Goal: Check status

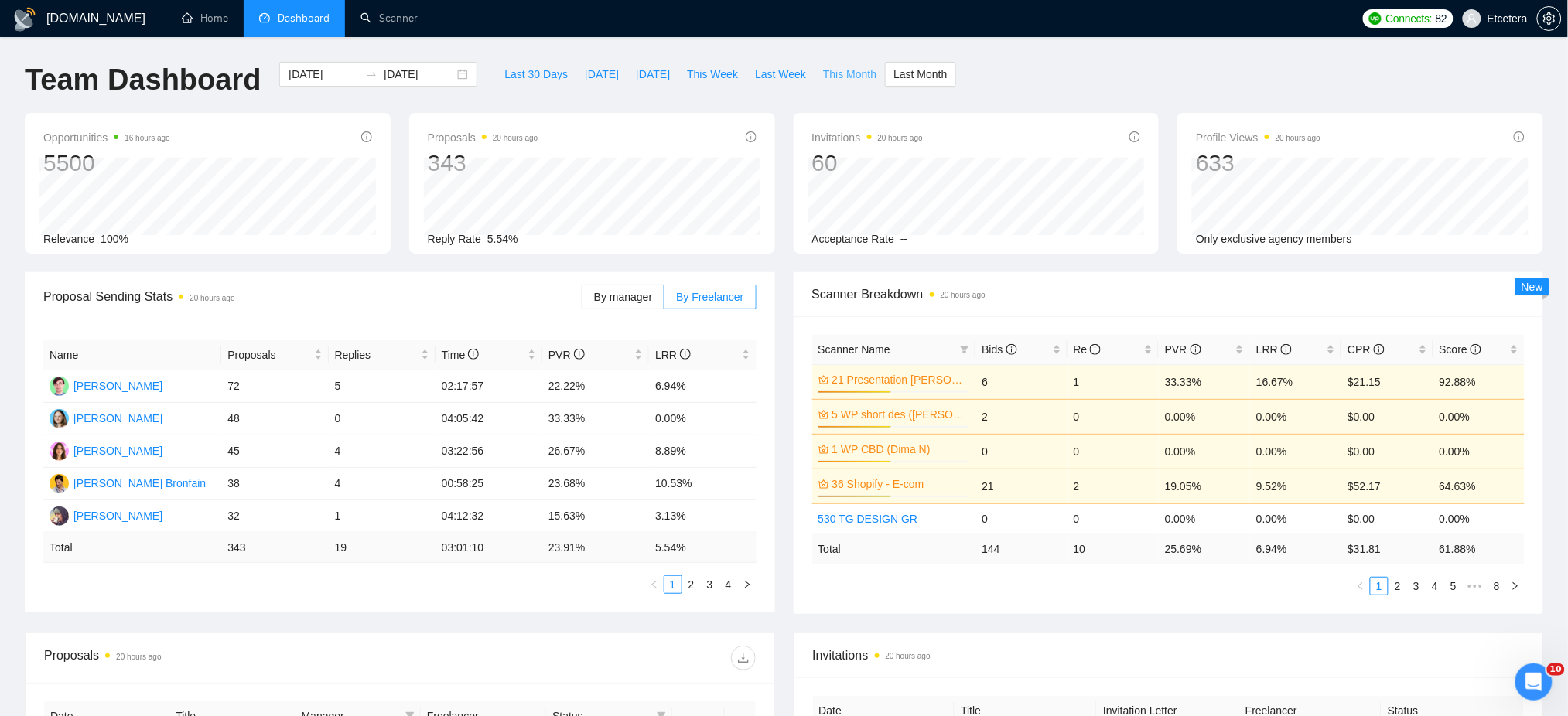
click at [826, 69] on span "This Month" at bounding box center [850, 74] width 53 height 17
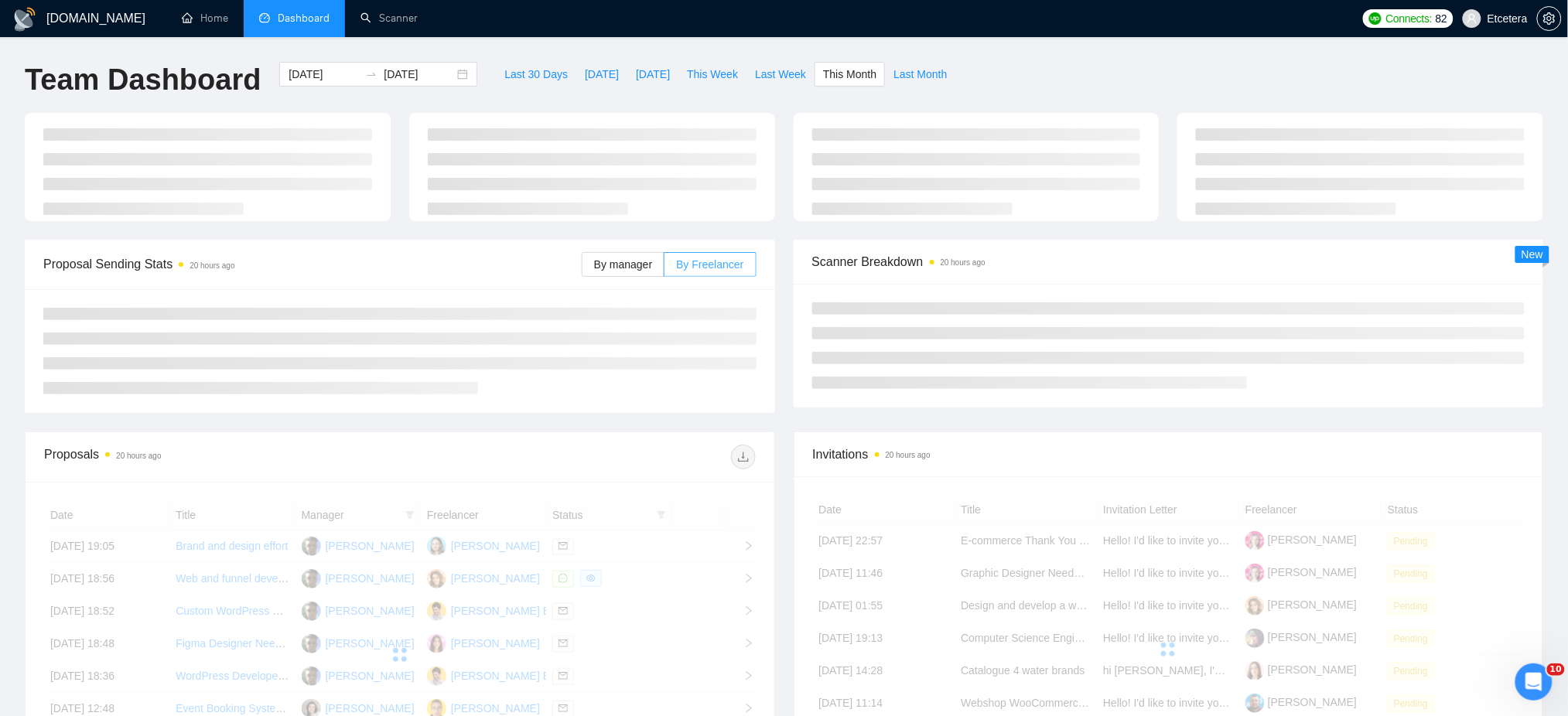
type input "[DATE]"
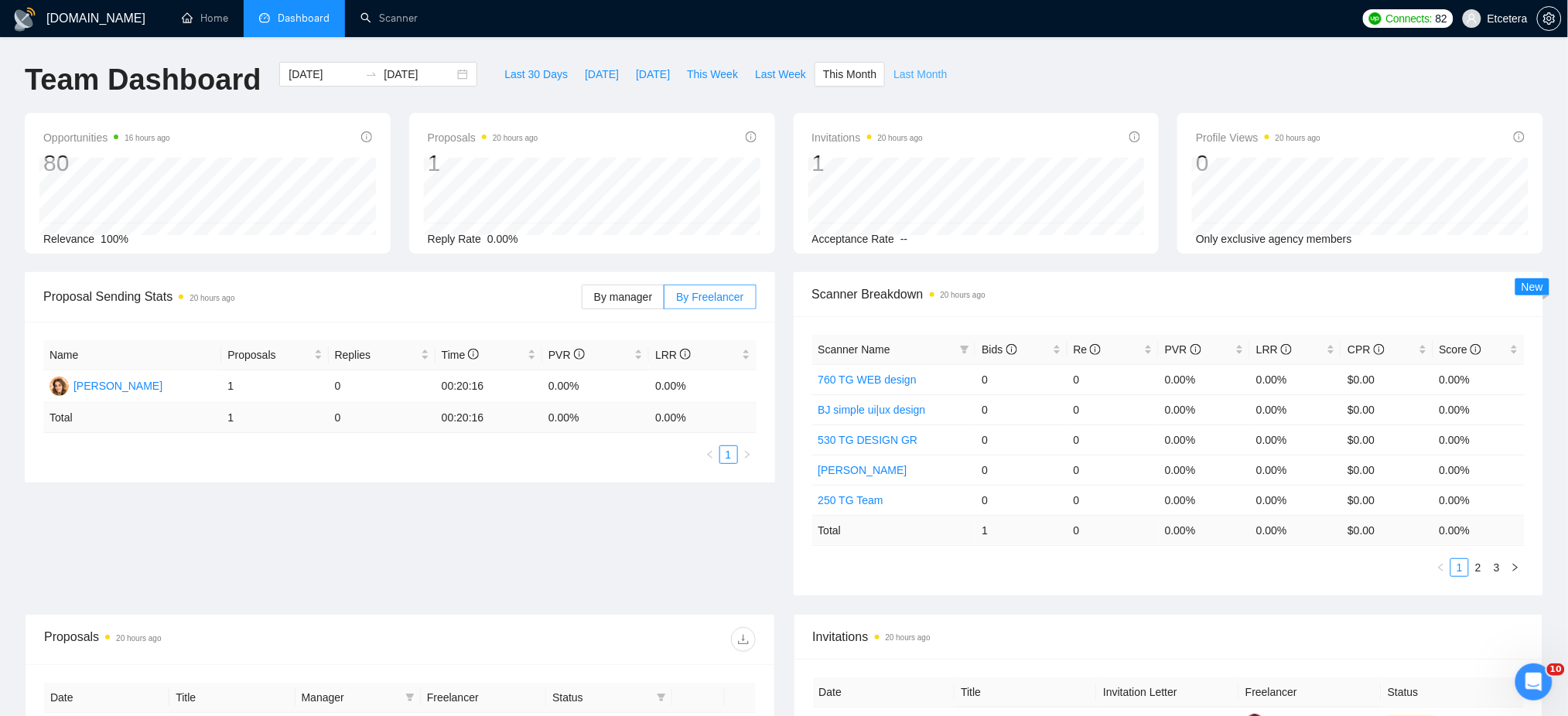
click at [893, 75] on span "Last Month" at bounding box center [920, 74] width 53 height 17
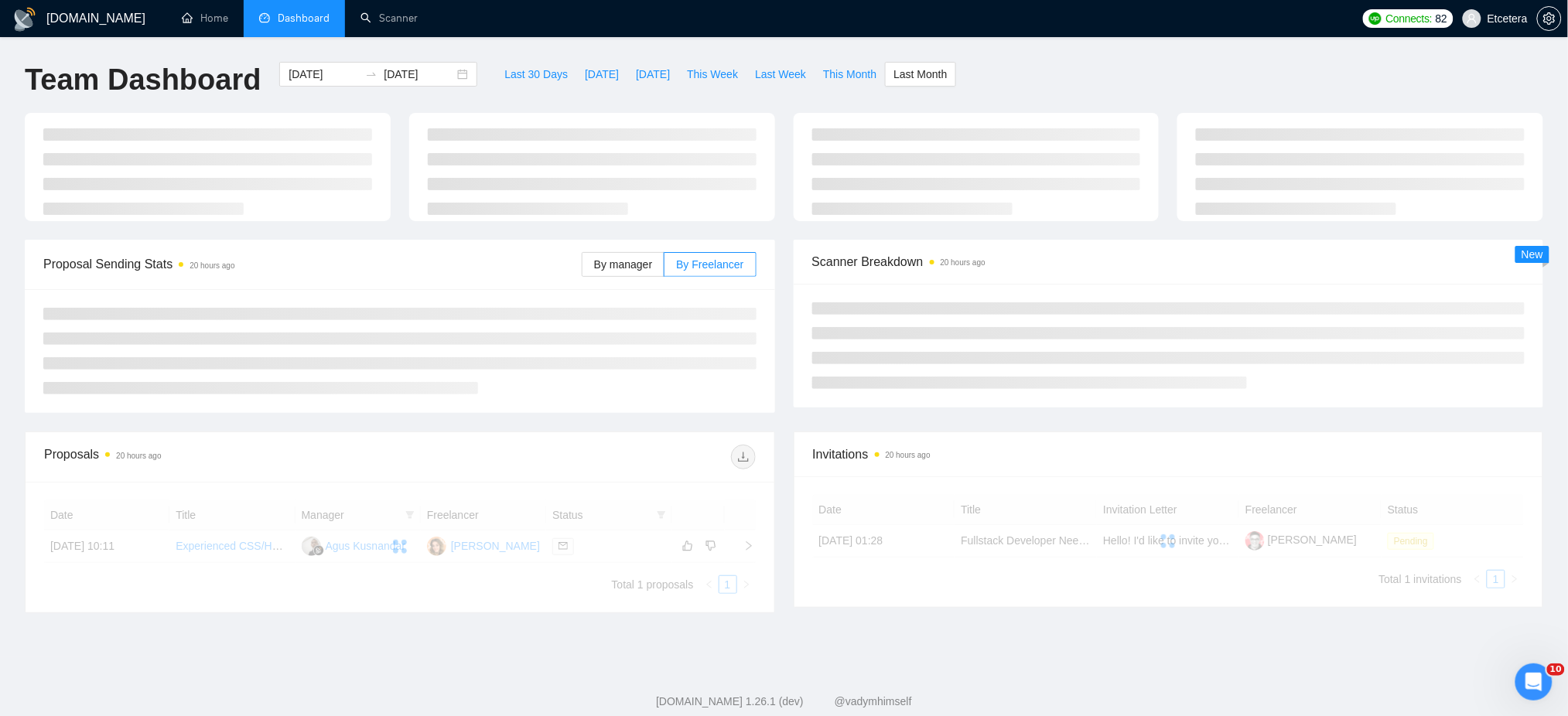
type input "[DATE]"
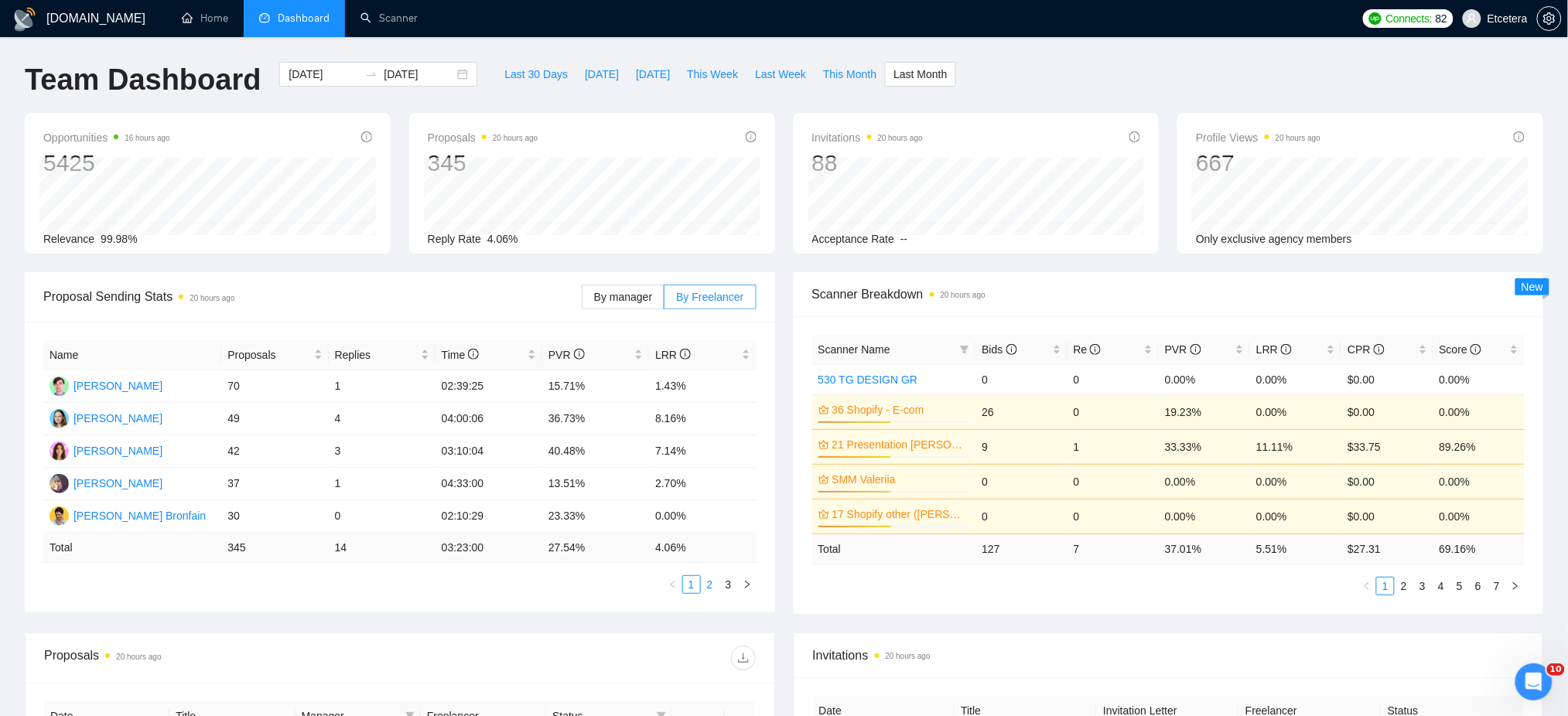
click at [710, 589] on link "2" at bounding box center [710, 584] width 17 height 17
click at [1059, 344] on div "Bids" at bounding box center [1021, 350] width 79 height 17
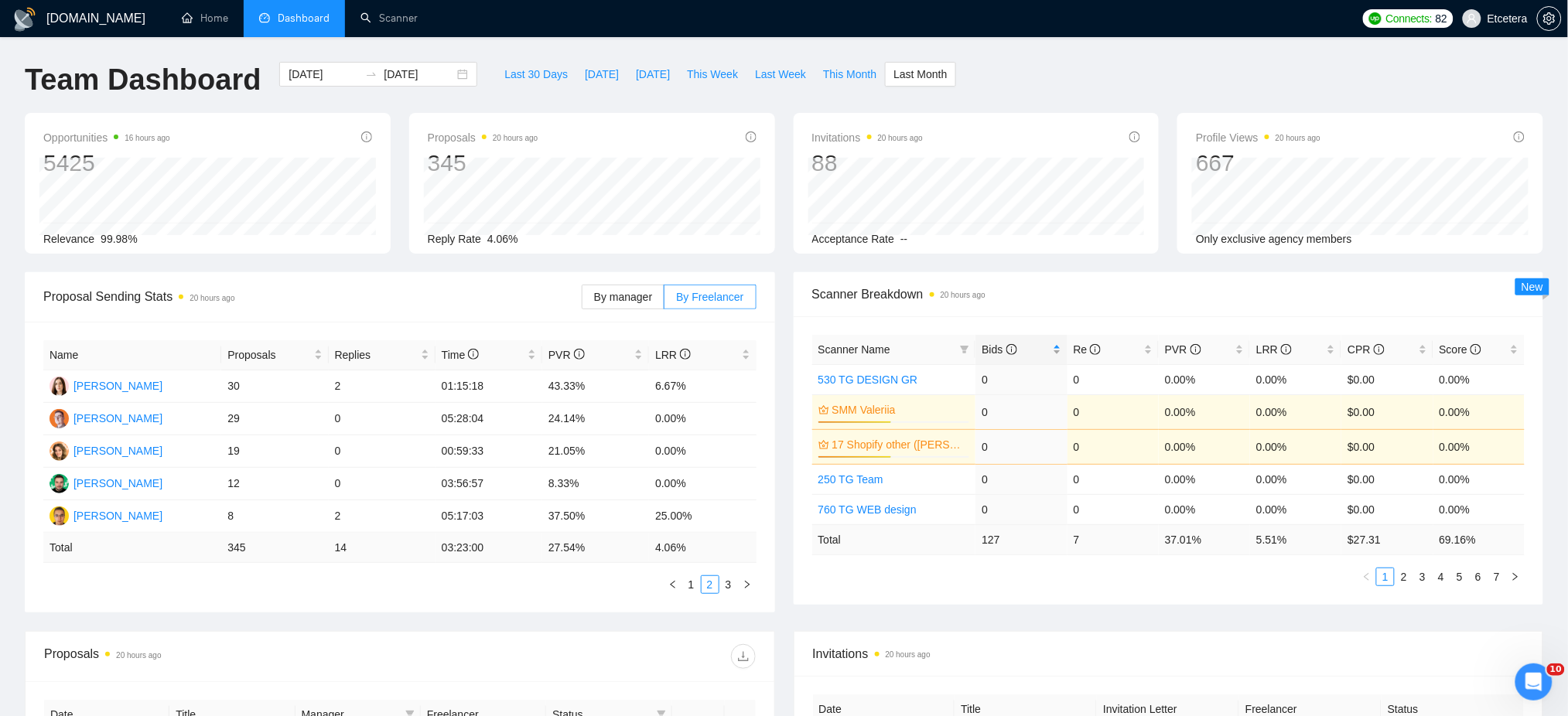
click at [1057, 347] on div "Bids" at bounding box center [1021, 350] width 79 height 17
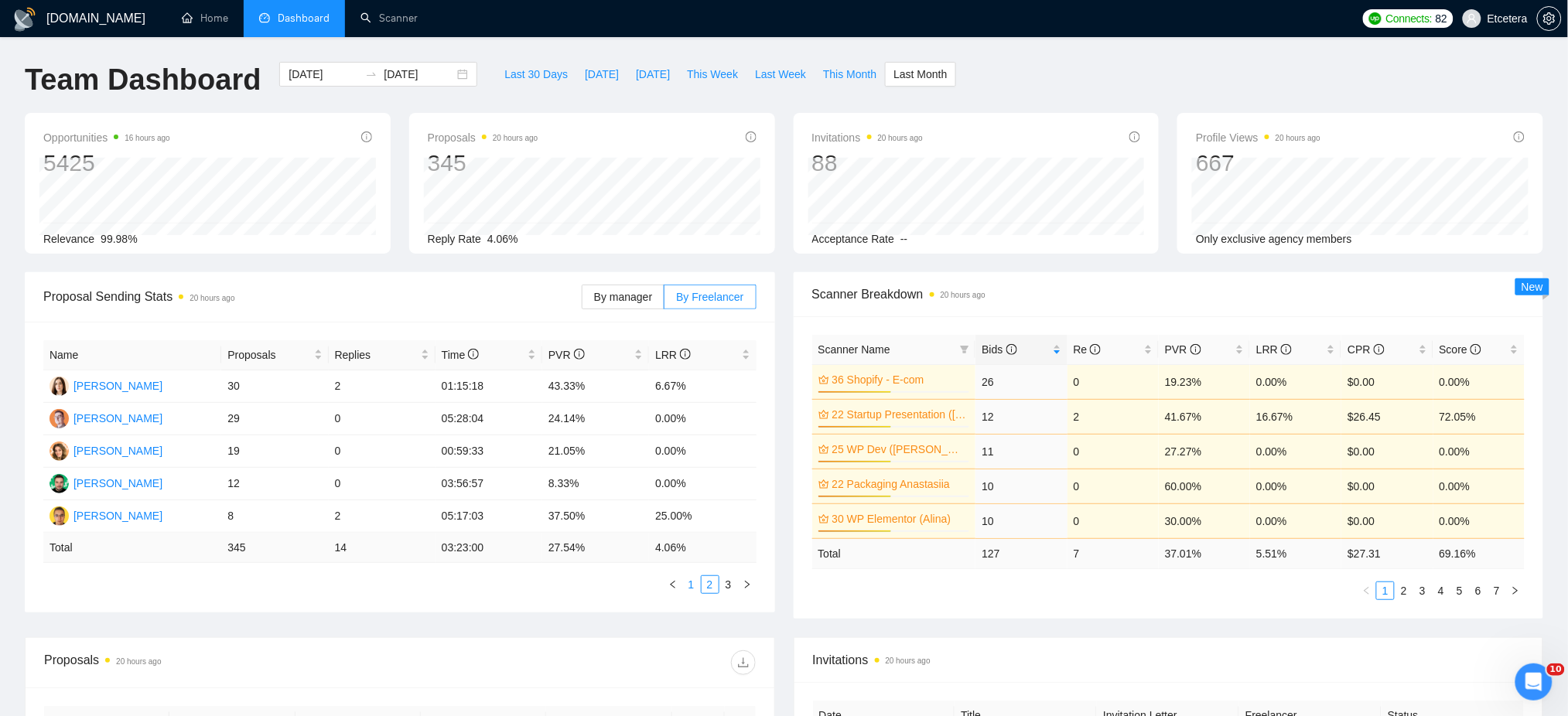
click at [691, 588] on link "1" at bounding box center [691, 584] width 17 height 17
click at [703, 71] on span "This Week" at bounding box center [712, 74] width 51 height 17
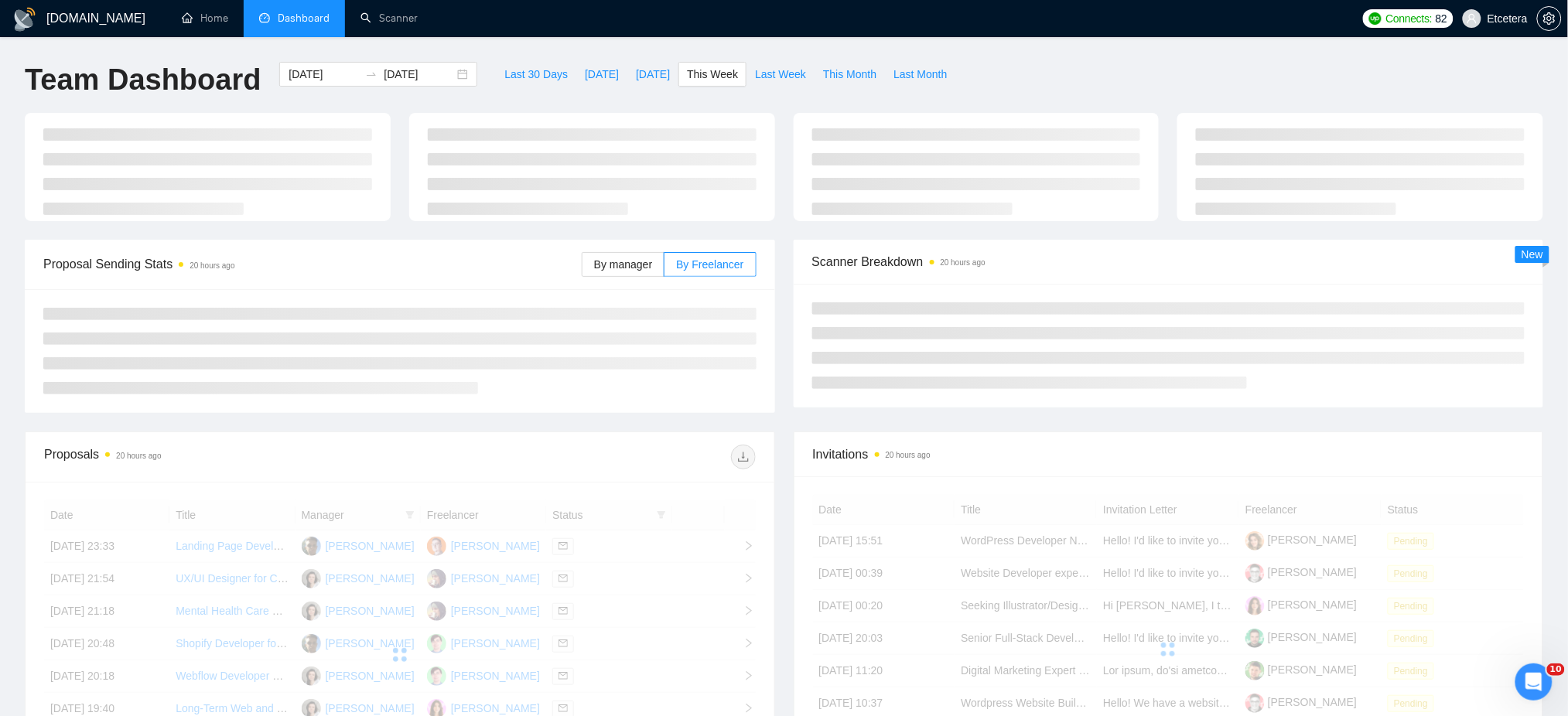
type input "[DATE]"
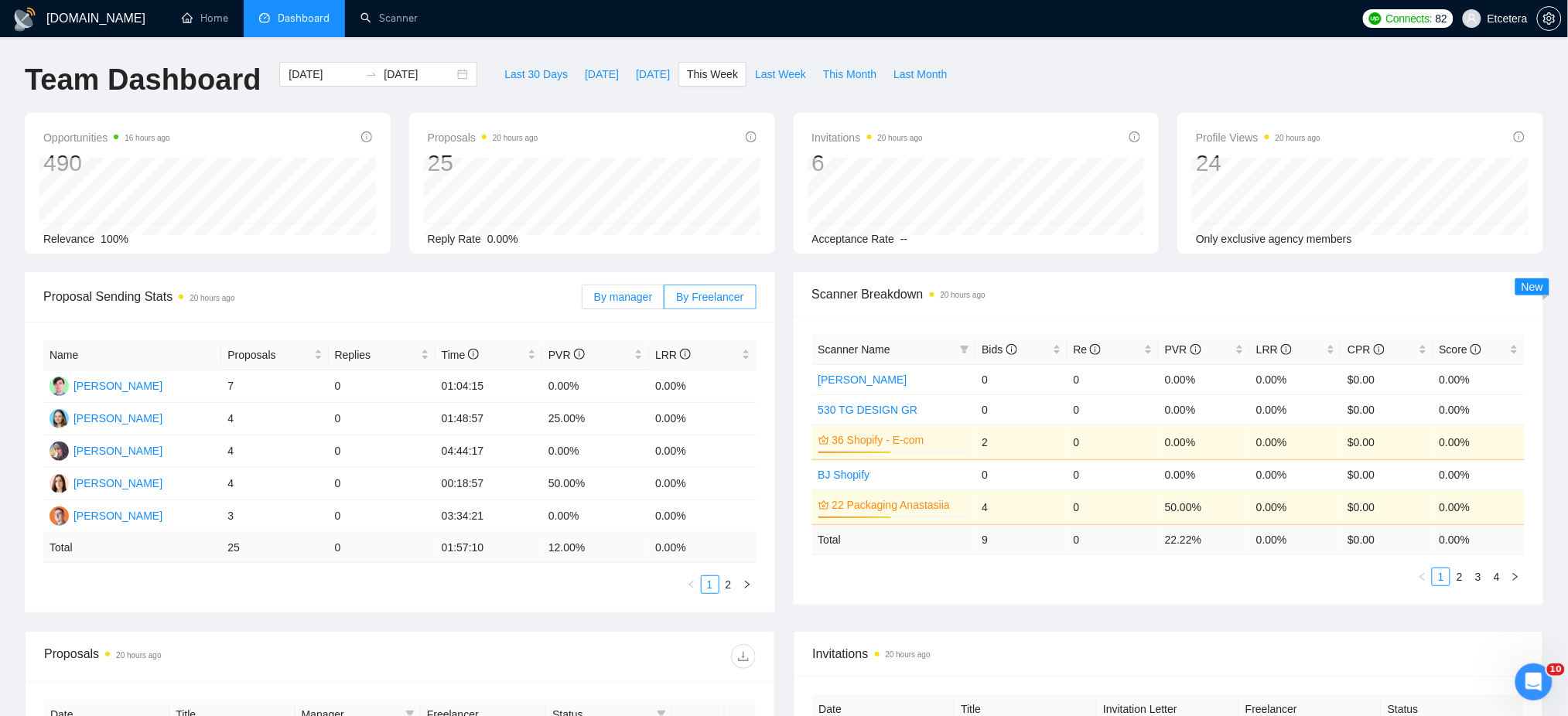
click at [631, 291] on span "By manager" at bounding box center [623, 297] width 58 height 12
click at [583, 301] on input "By manager" at bounding box center [583, 301] width 0 height 0
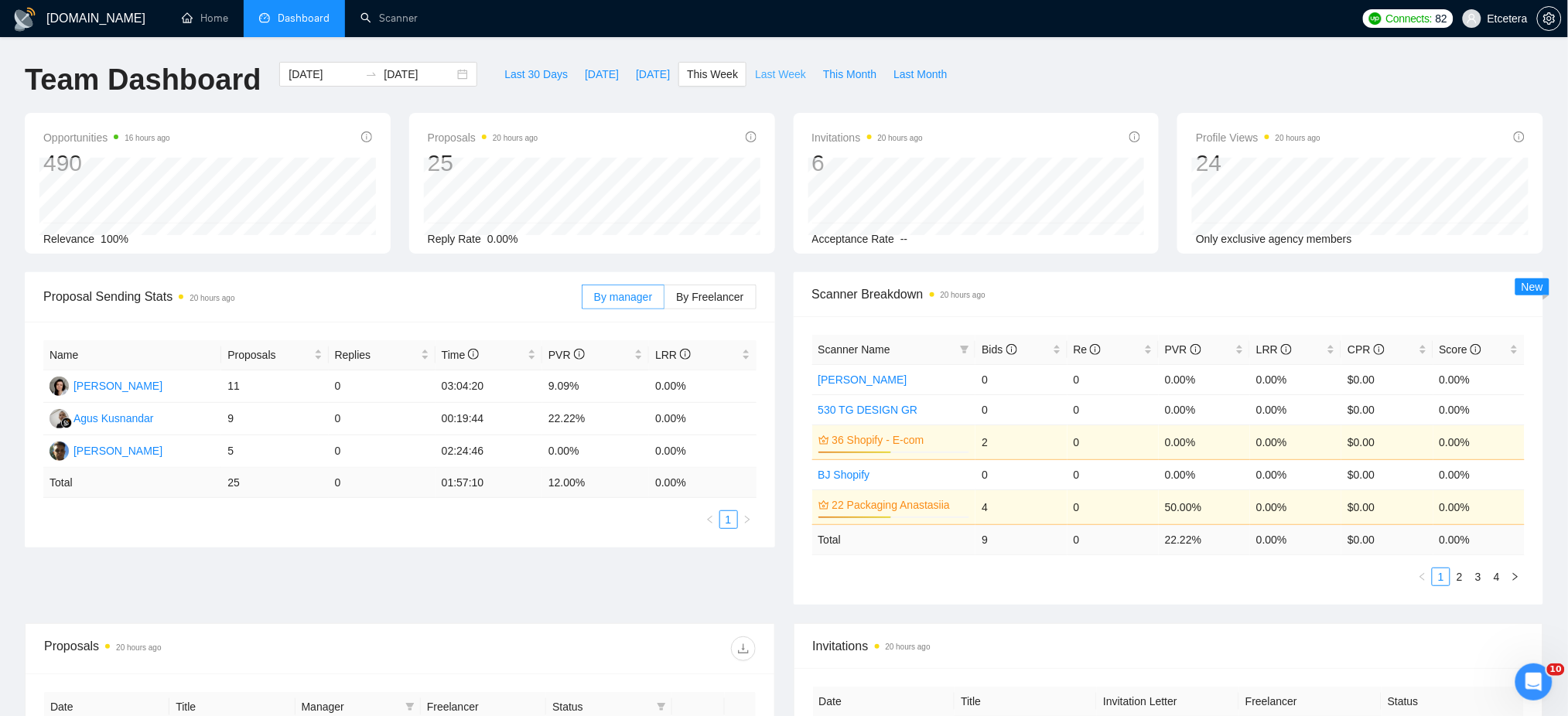
click at [774, 70] on span "Last Week" at bounding box center [780, 74] width 51 height 17
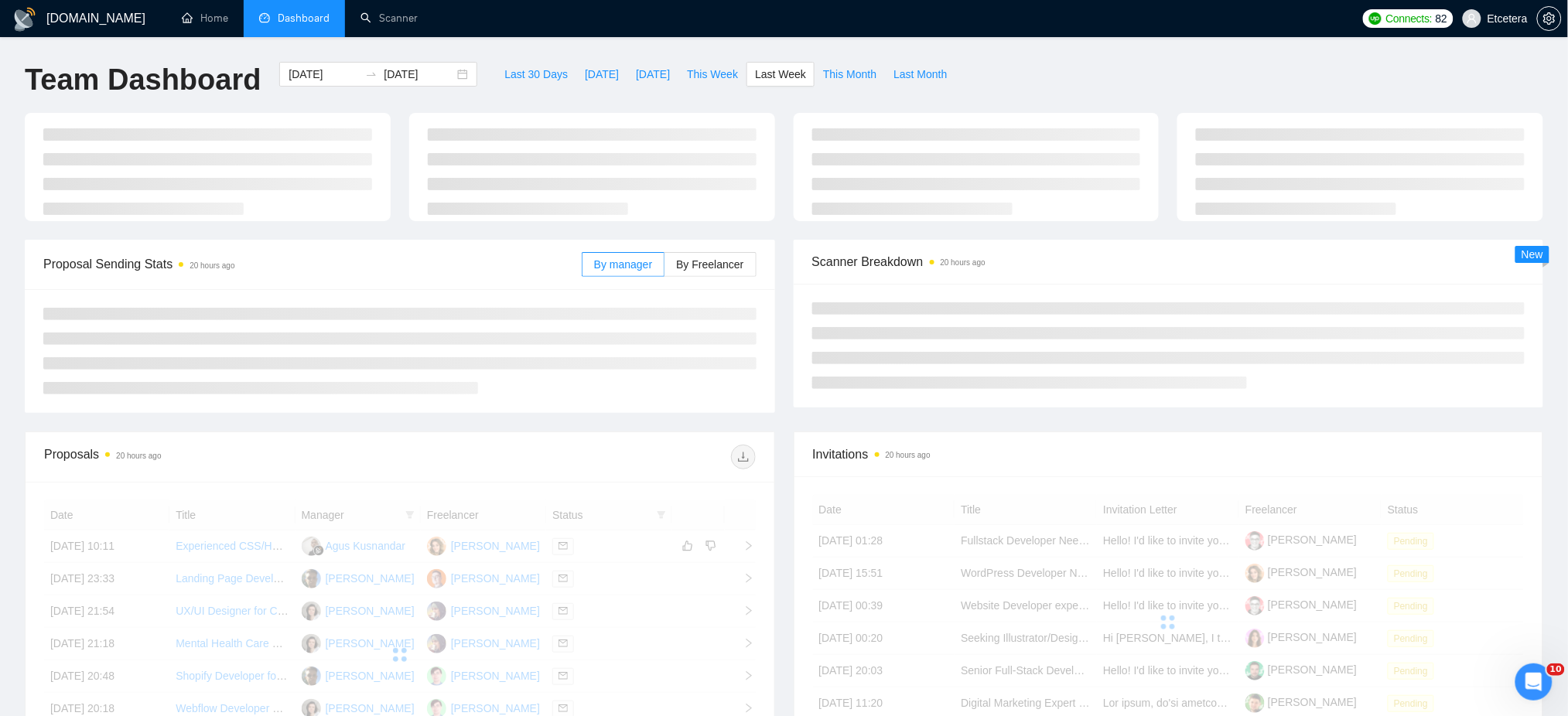
type input "[DATE]"
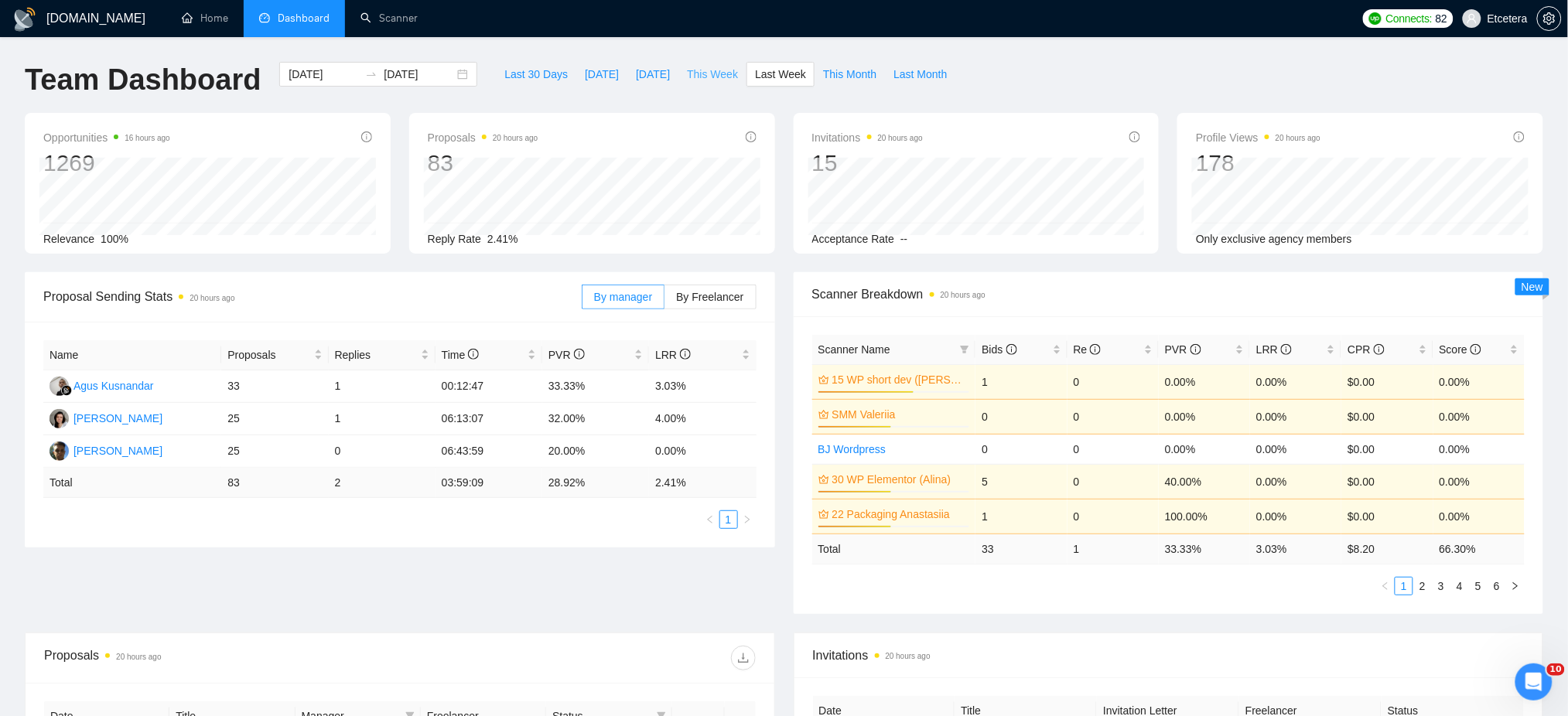
click at [699, 74] on span "This Week" at bounding box center [712, 74] width 51 height 17
type input "[DATE]"
